Goal: Navigation & Orientation: Find specific page/section

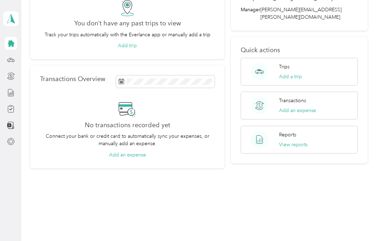
scroll to position [67, 0]
click at [320, 185] on div "Home Trips Overview You don’t have any past trips to view Track your trips auto…" at bounding box center [198, 69] width 355 height 273
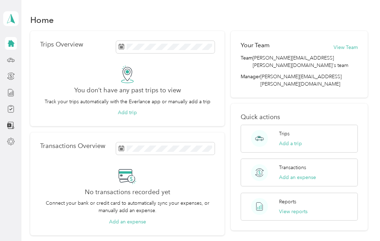
scroll to position [0, 0]
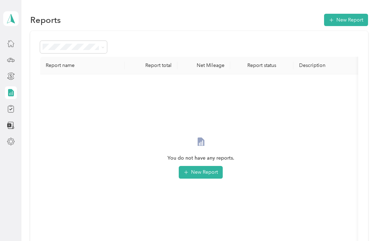
click at [108, 48] on div at bounding box center [199, 47] width 318 height 12
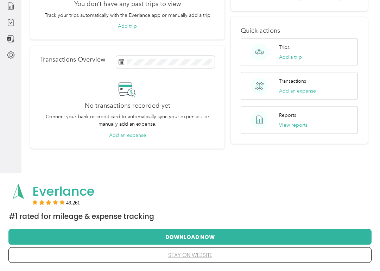
scroll to position [87, 0]
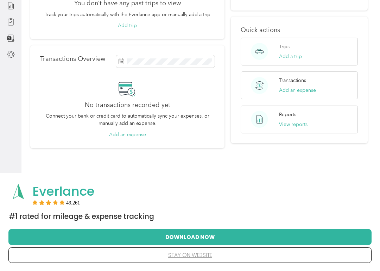
click at [245, 236] on button "Download Now" at bounding box center [190, 237] width 341 height 15
